Goal: Task Accomplishment & Management: Use online tool/utility

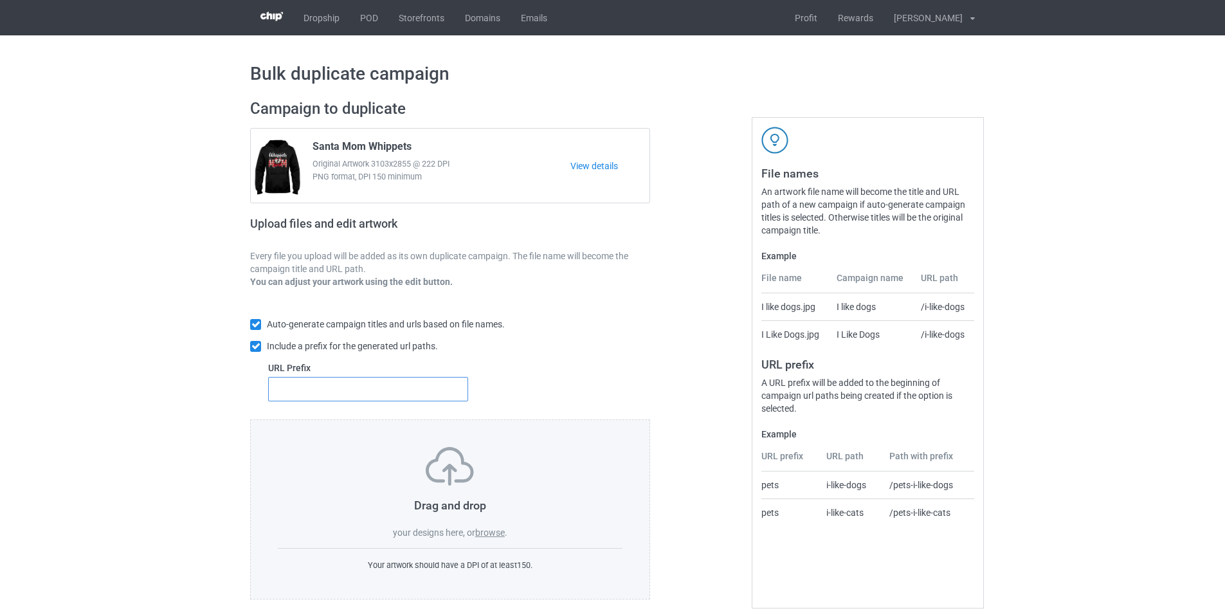
click at [419, 398] on input "text" at bounding box center [368, 389] width 200 height 24
type input "dmt-"
click at [491, 535] on label "browse" at bounding box center [490, 532] width 30 height 10
click at [0, 0] on input "browse" at bounding box center [0, 0] width 0 height 0
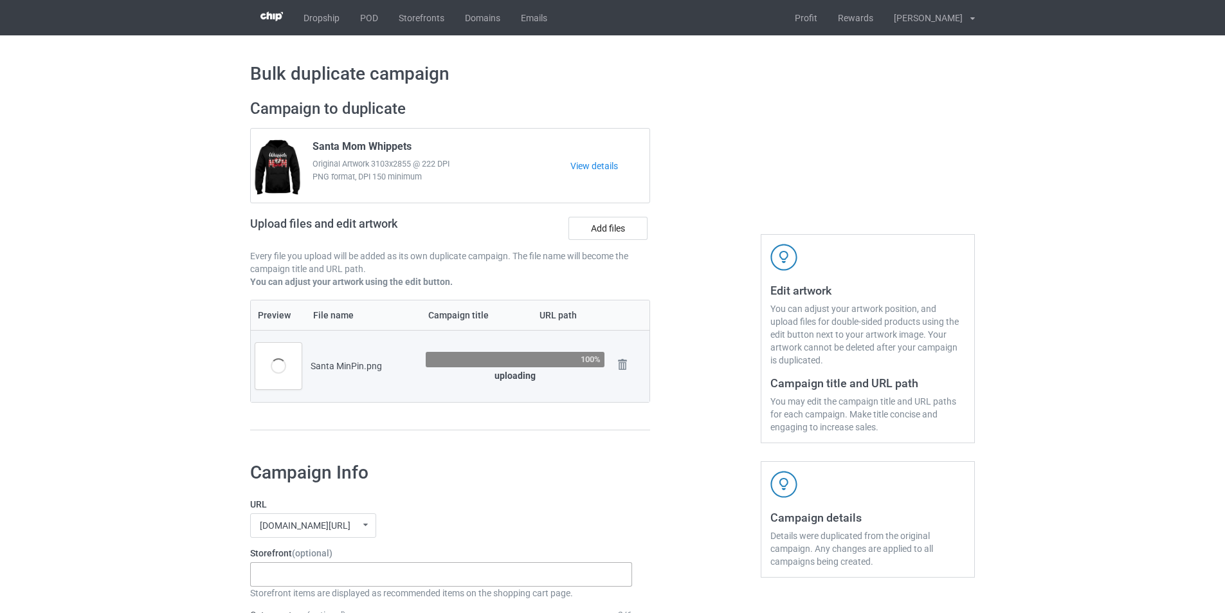
click at [318, 577] on div "Dachshund Store Daisy Sunshine Dogs A Bond That Can't Be Broken Spooky Pumpkin …" at bounding box center [441, 574] width 382 height 24
paste input "Santa Dogs"
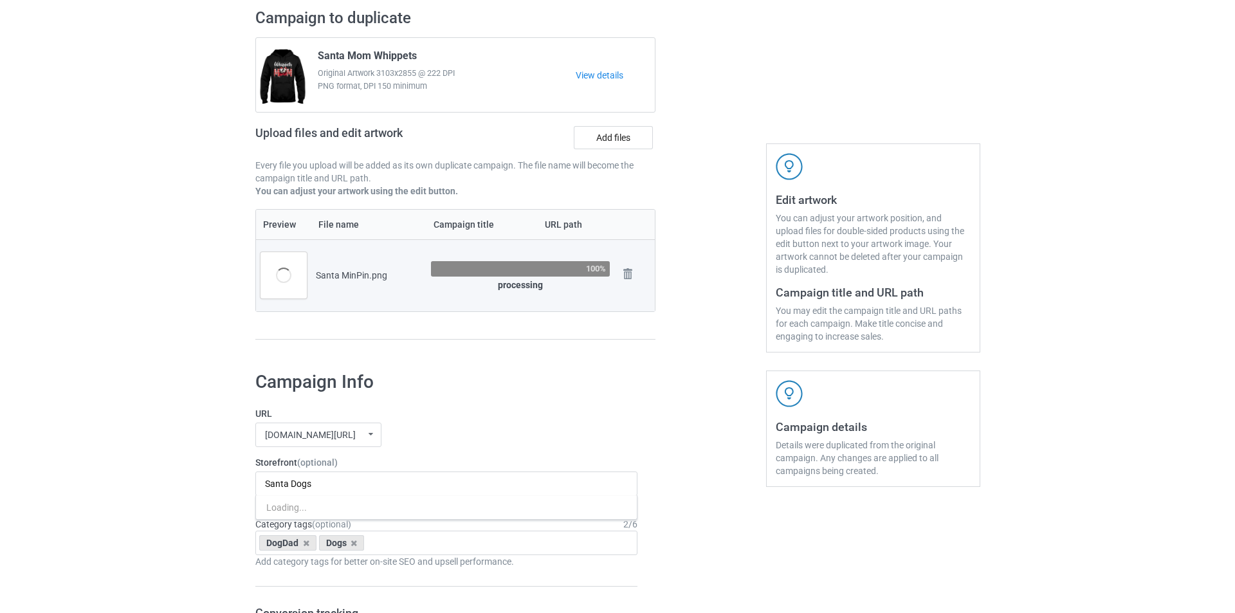
scroll to position [193, 0]
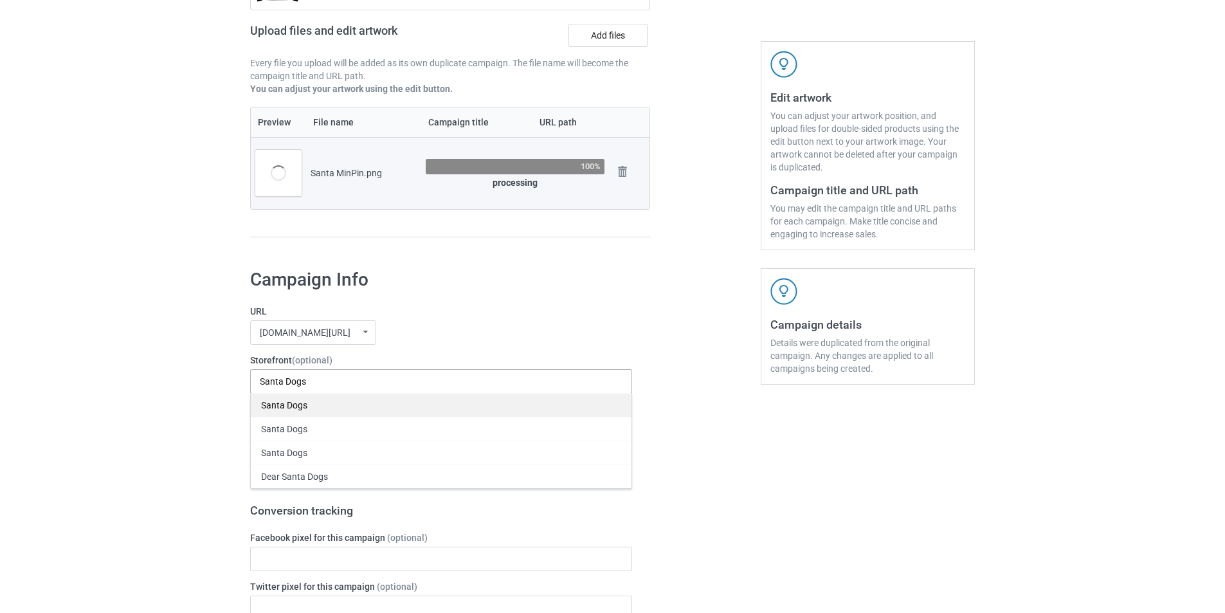
type input "Santa Dogs"
click at [311, 413] on div "Santa Dogs" at bounding box center [441, 405] width 381 height 24
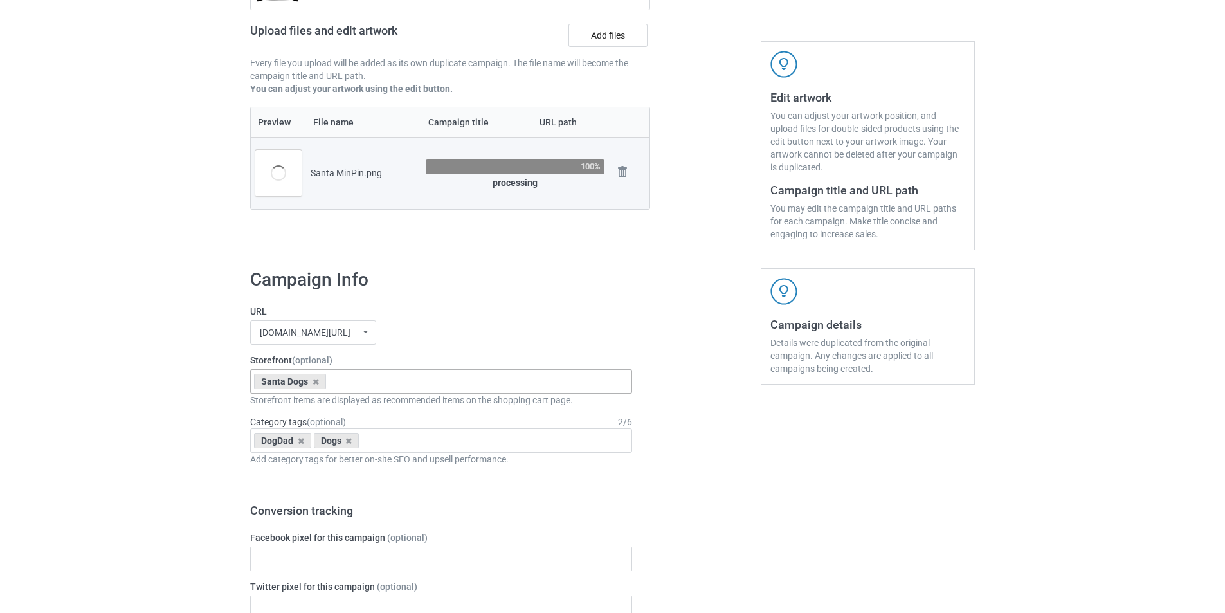
click at [309, 381] on div "Santa Dogs" at bounding box center [290, 381] width 72 height 15
click at [314, 382] on icon at bounding box center [316, 382] width 6 height 8
click at [495, 314] on label "URL" at bounding box center [441, 311] width 382 height 13
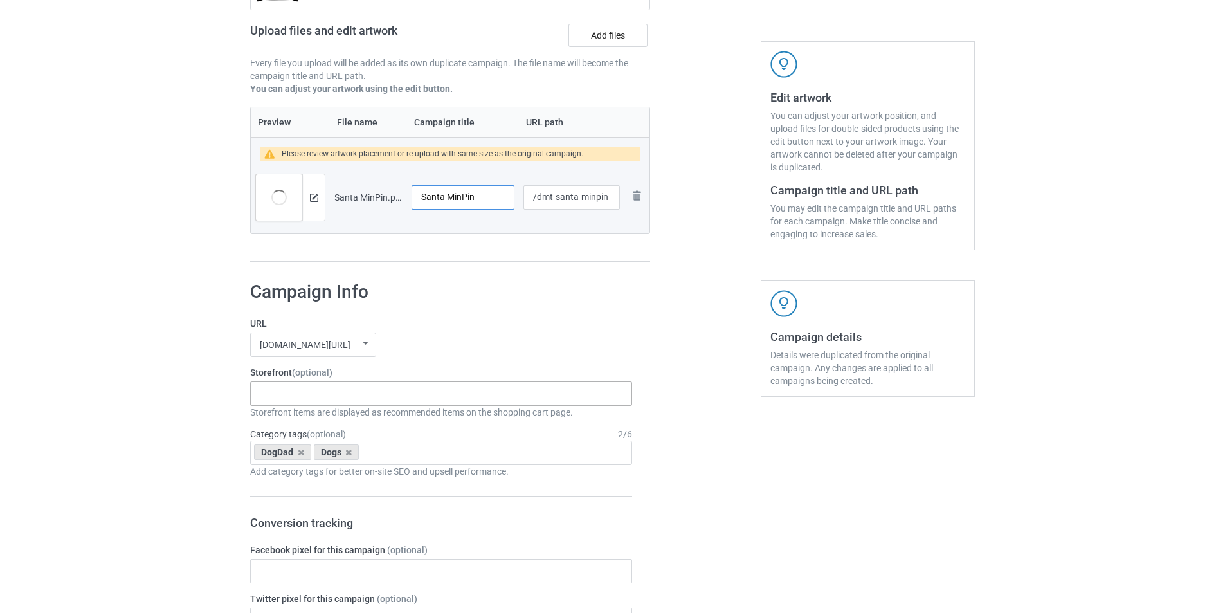
click at [460, 194] on input "Santa MinPin" at bounding box center [463, 197] width 103 height 24
type input "Santa Min Pin"
click at [448, 238] on div "Preview File name Campaign title URL path Please review artwork placement or re…" at bounding box center [450, 185] width 400 height 156
click at [320, 200] on div at bounding box center [313, 197] width 23 height 46
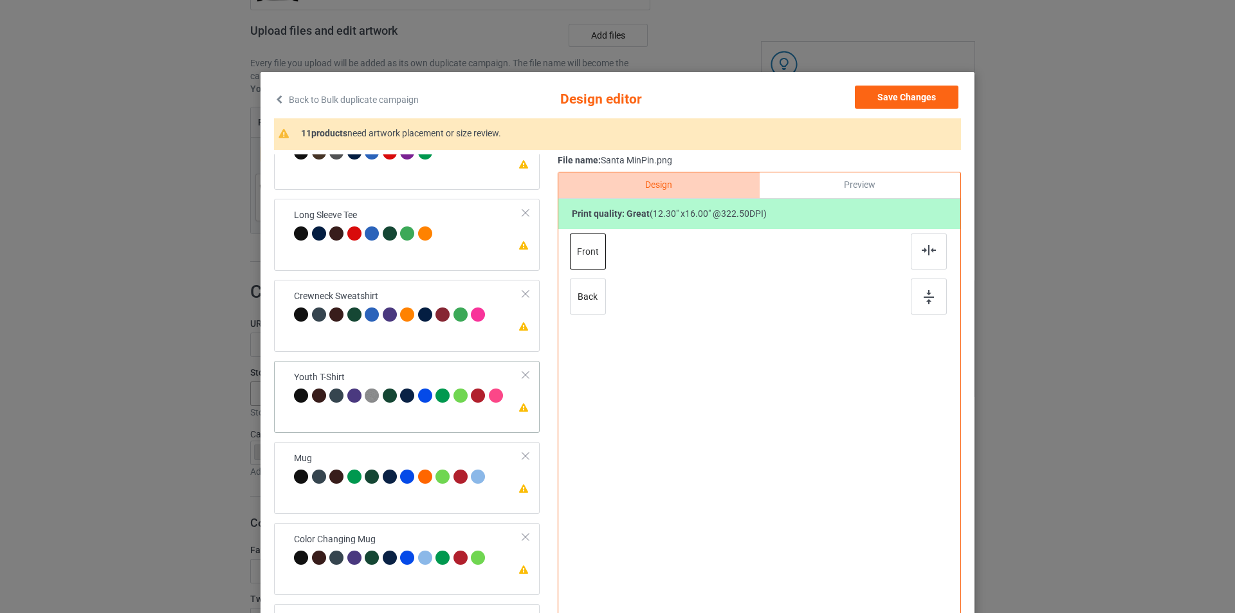
scroll to position [381, 0]
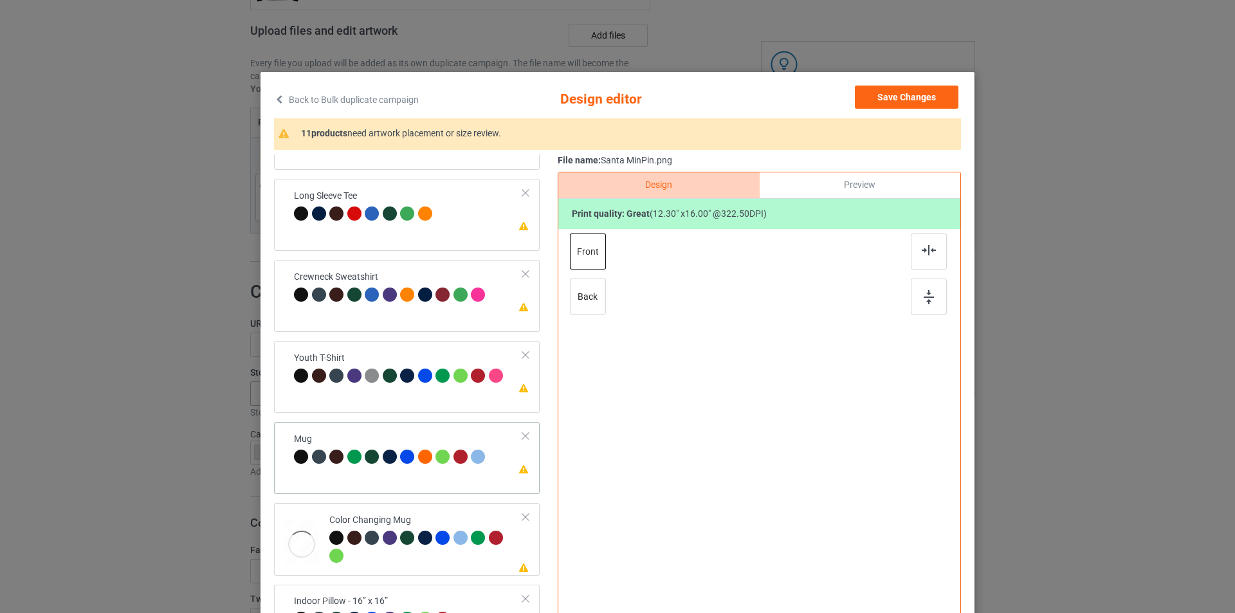
click at [372, 436] on div "Mug" at bounding box center [391, 448] width 195 height 30
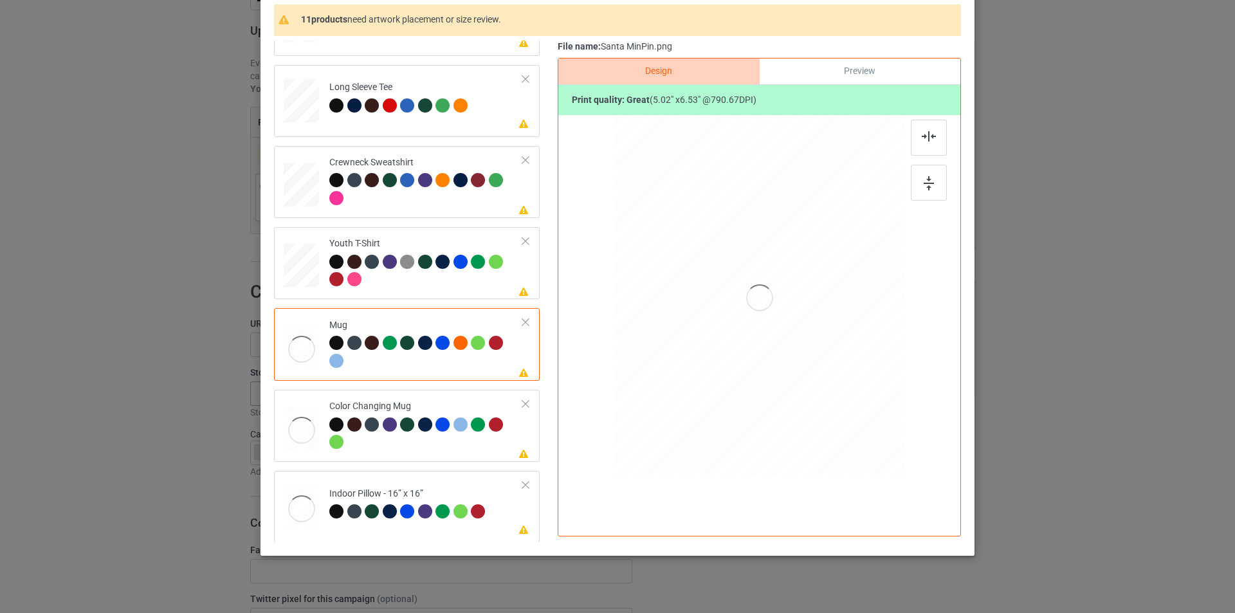
scroll to position [129, 0]
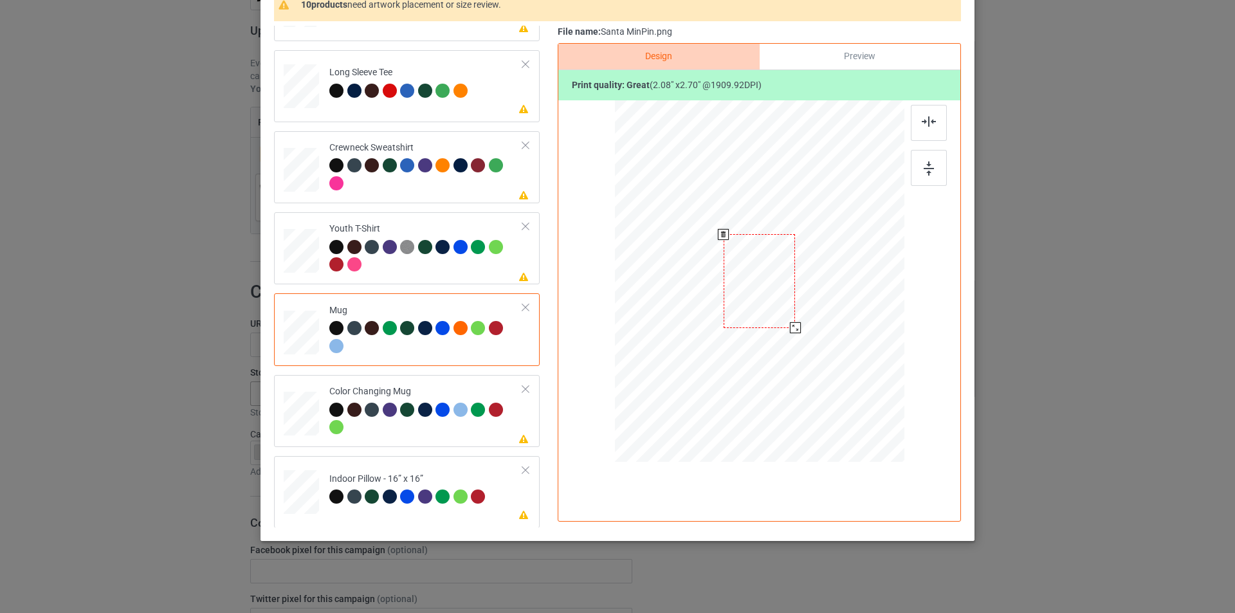
drag, startPoint x: 841, startPoint y: 394, endPoint x: 808, endPoint y: 306, distance: 93.4
click at [808, 306] on div at bounding box center [759, 281] width 289 height 120
drag, startPoint x: 746, startPoint y: 281, endPoint x: 825, endPoint y: 282, distance: 79.1
click at [825, 282] on div at bounding box center [839, 281] width 72 height 93
click at [872, 334] on div at bounding box center [877, 332] width 11 height 11
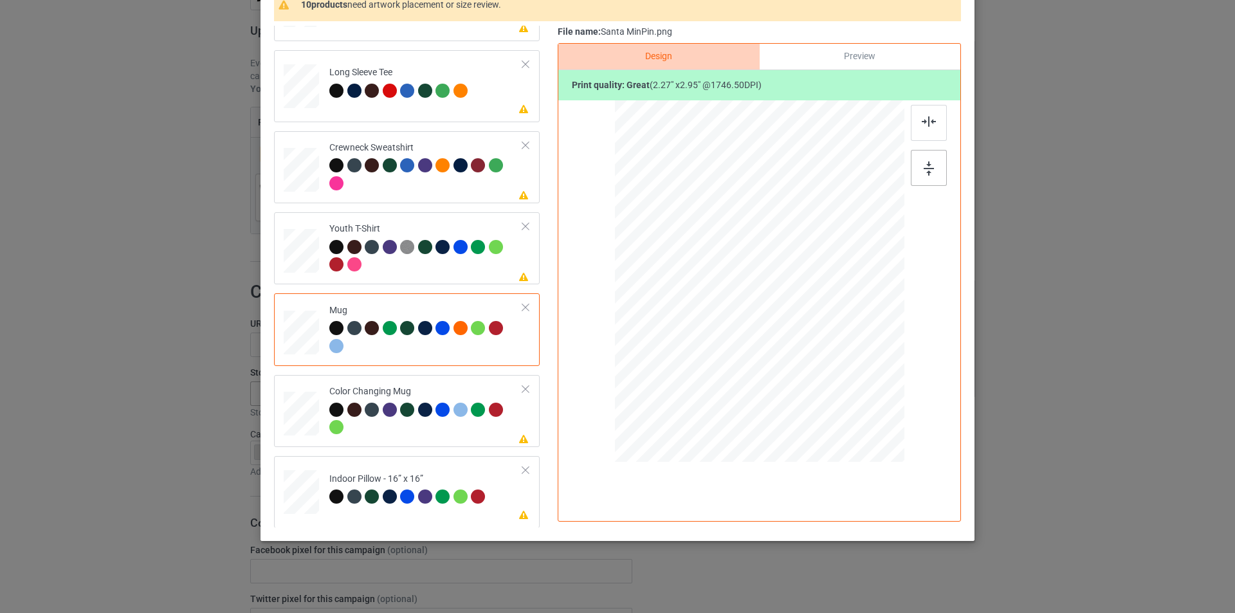
click at [924, 171] on img at bounding box center [929, 168] width 10 height 14
click at [444, 471] on td "Please review artwork placement Indoor Pillow - 16” x 16”" at bounding box center [426, 489] width 208 height 57
click at [410, 197] on td "Please review artwork placement Crewneck Sweatshirt" at bounding box center [426, 167] width 208 height 62
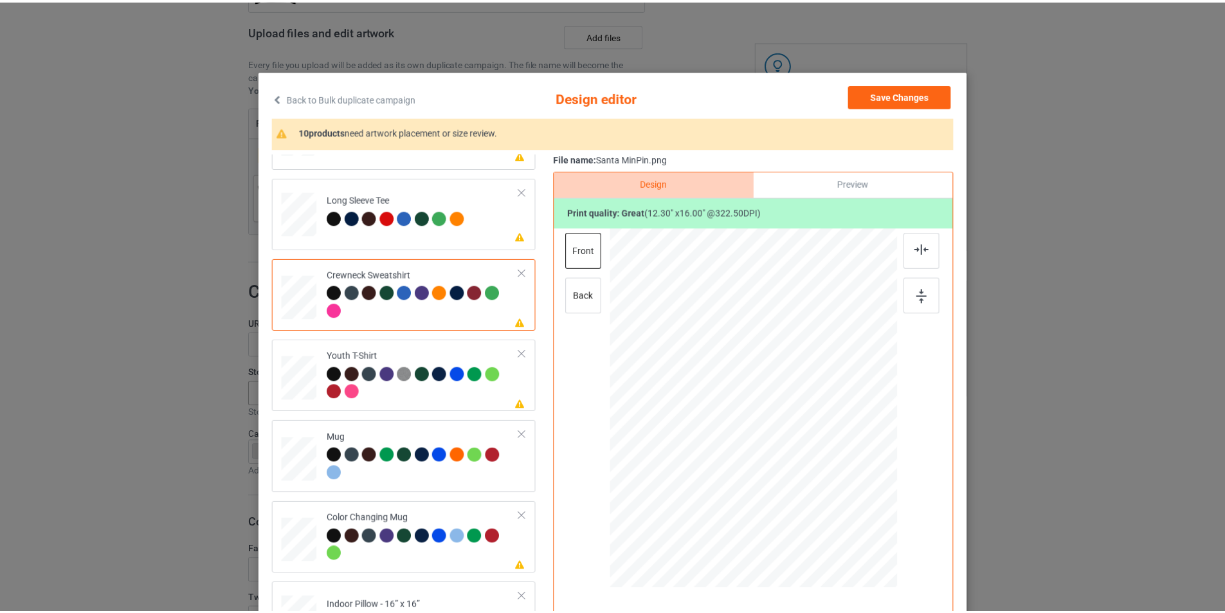
scroll to position [0, 0]
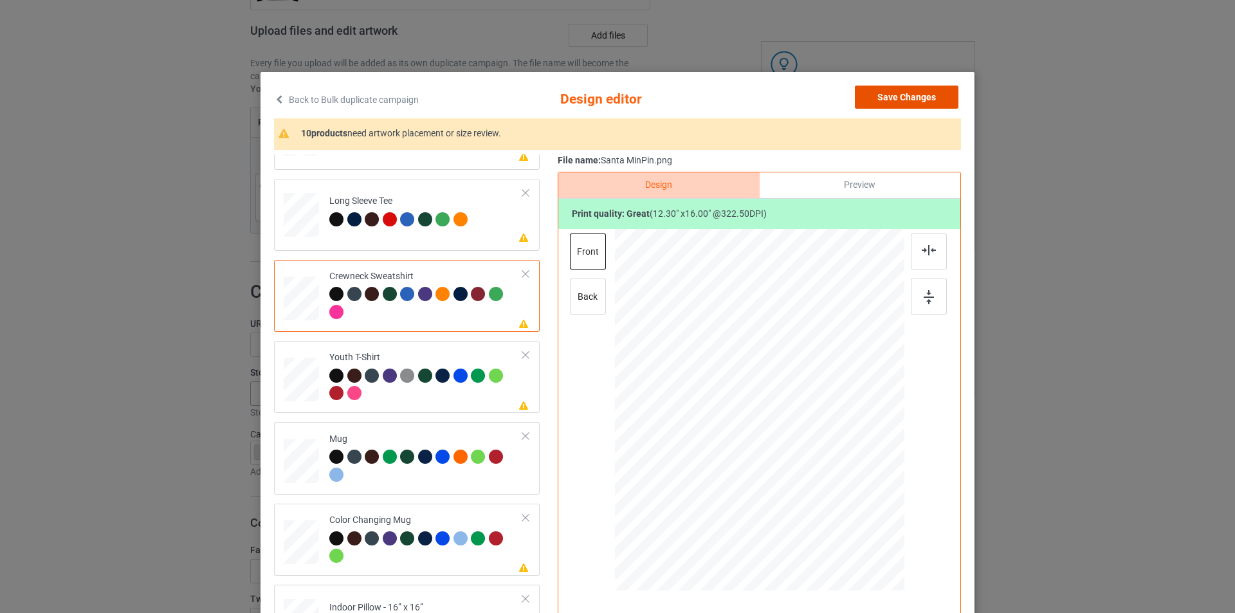
click at [920, 104] on button "Save Changes" at bounding box center [907, 97] width 104 height 23
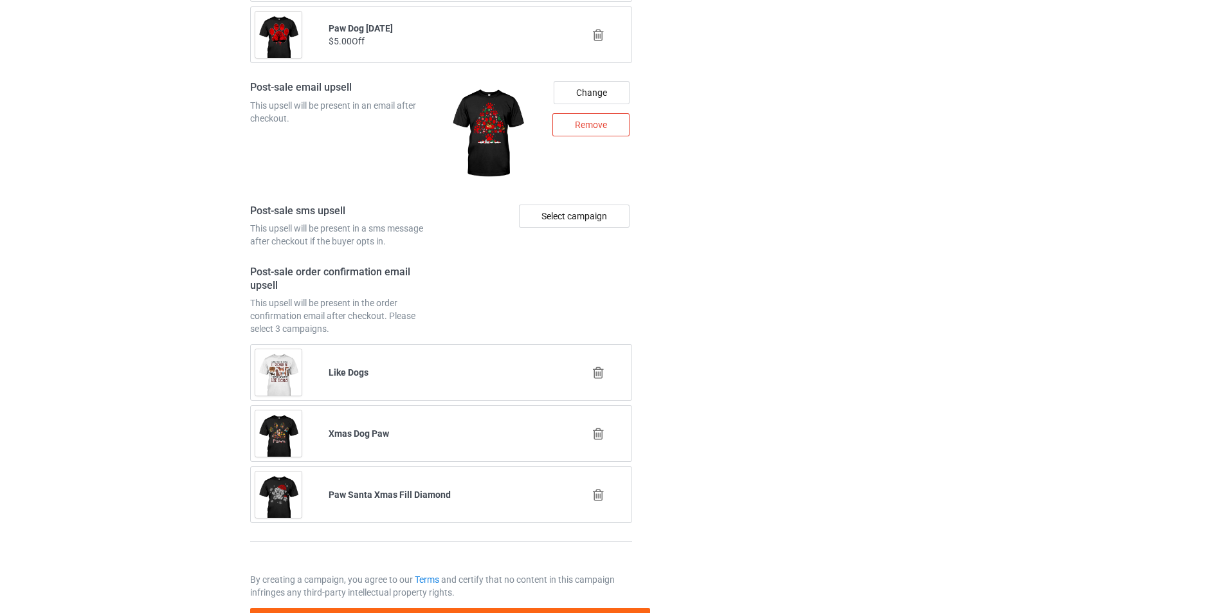
scroll to position [1736, 0]
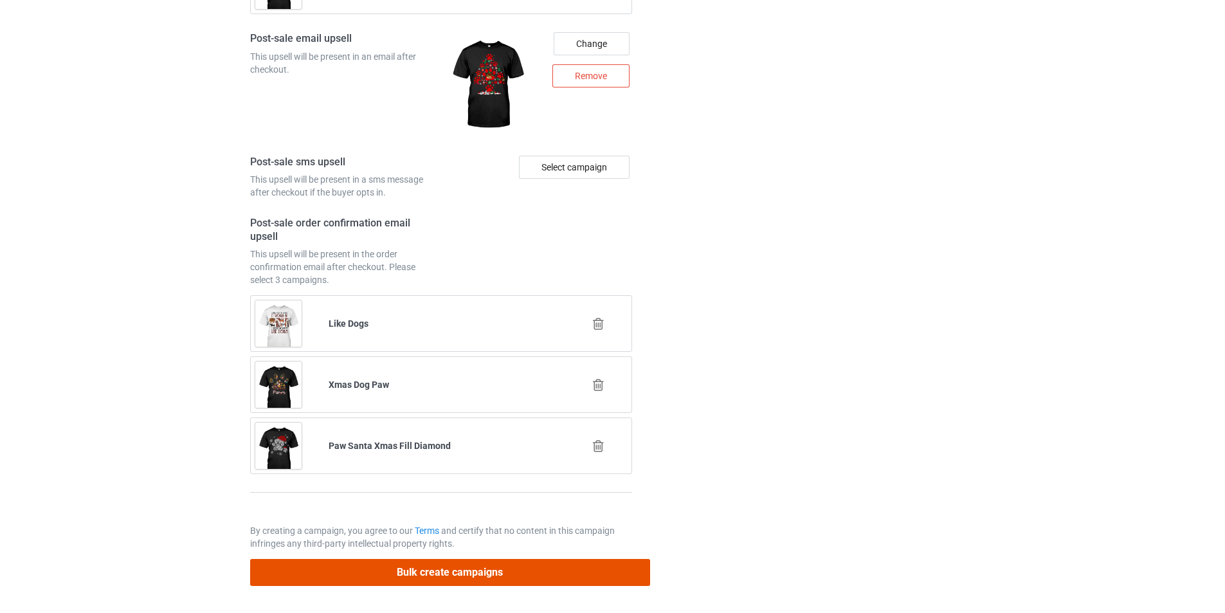
click at [610, 570] on button "Bulk create campaigns" at bounding box center [450, 572] width 400 height 26
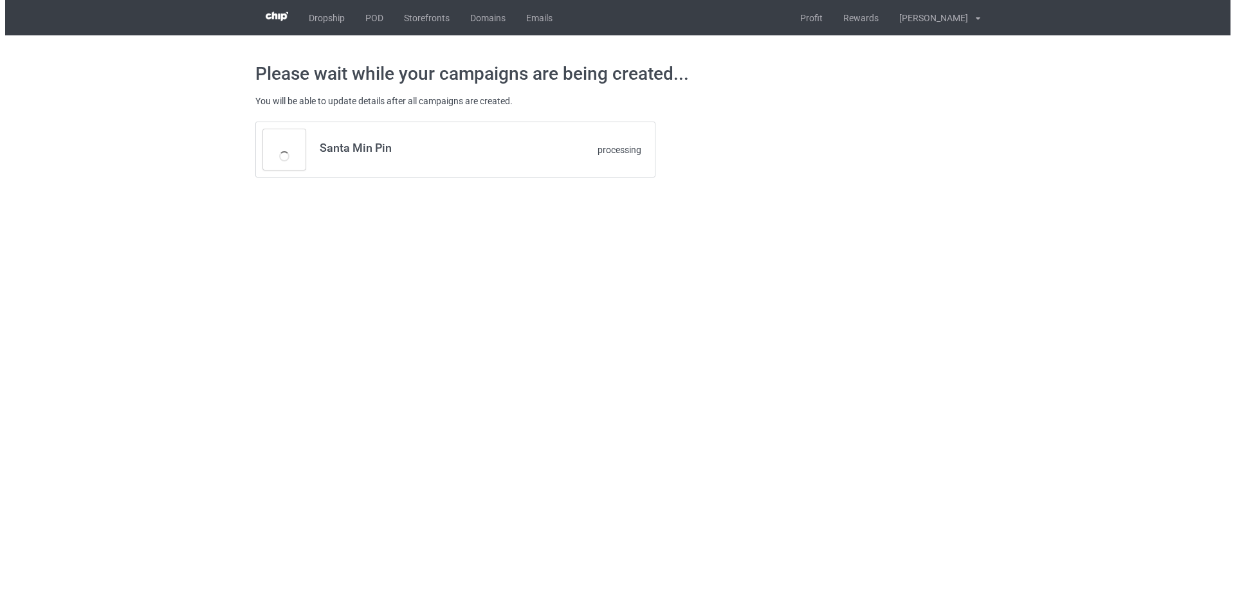
scroll to position [0, 0]
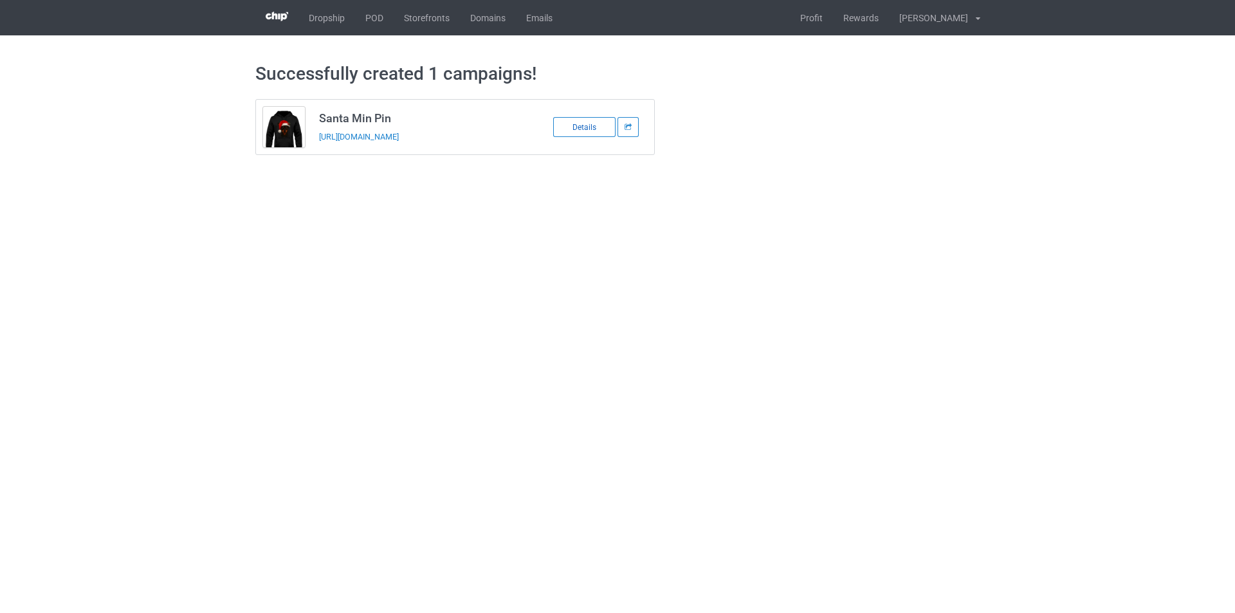
click at [596, 131] on div "Details" at bounding box center [584, 127] width 62 height 20
